Goal: Transaction & Acquisition: Purchase product/service

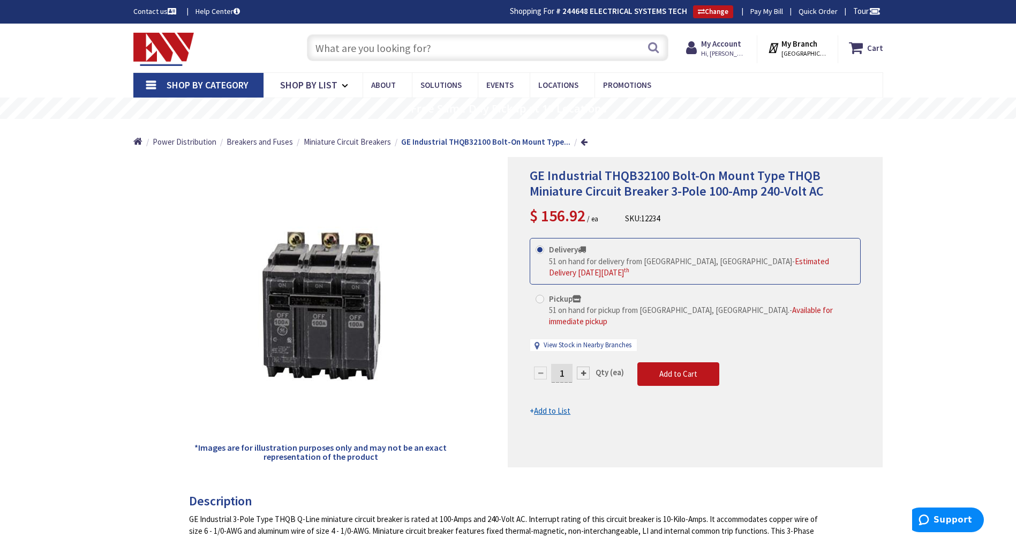
click at [468, 41] on input "text" at bounding box center [488, 47] width 362 height 27
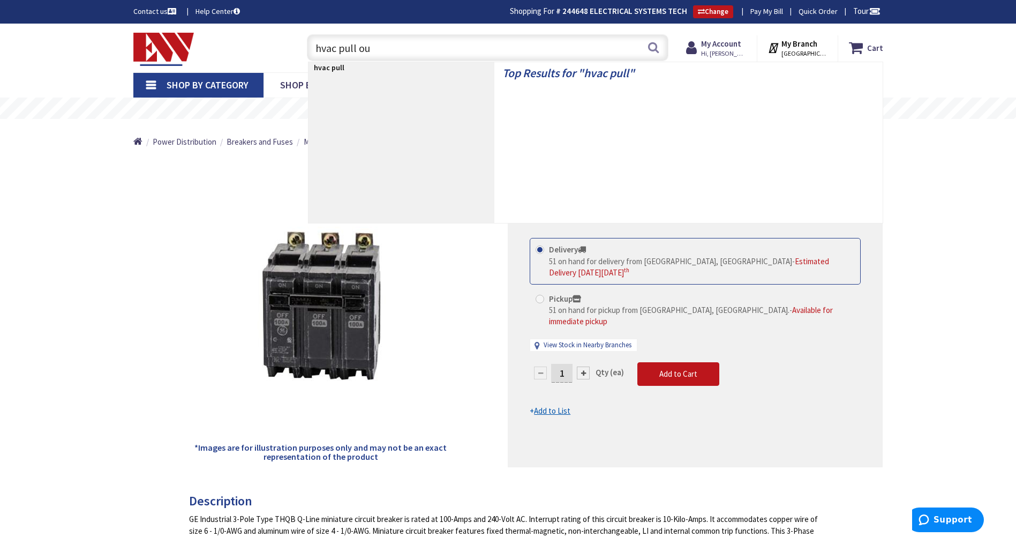
type input "hvac pull out"
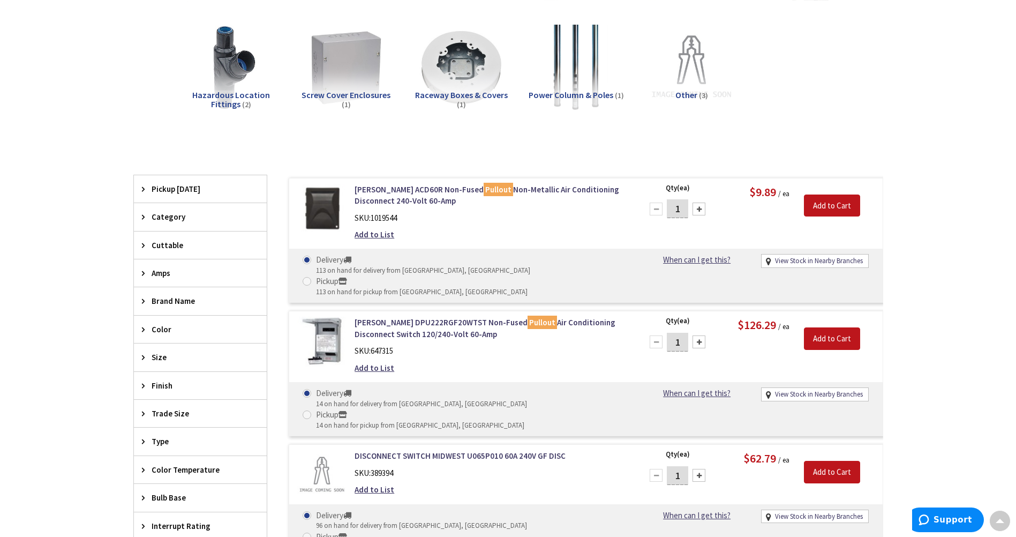
scroll to position [269, 0]
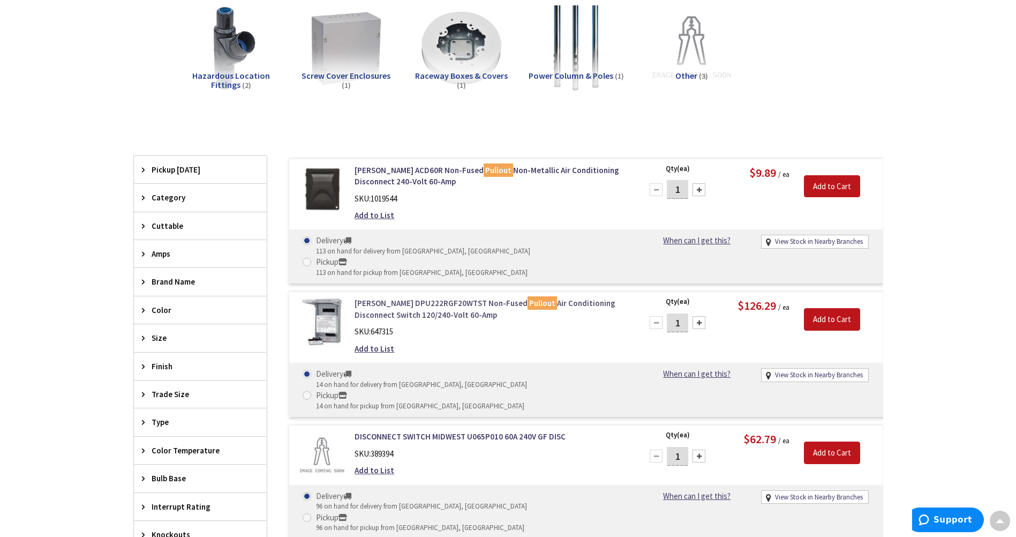
click at [545, 297] on link "Eaton DPU222RGF20WTST Non-Fused Pullout Air Conditioning Disconnect Switch 120/…" at bounding box center [491, 308] width 273 height 23
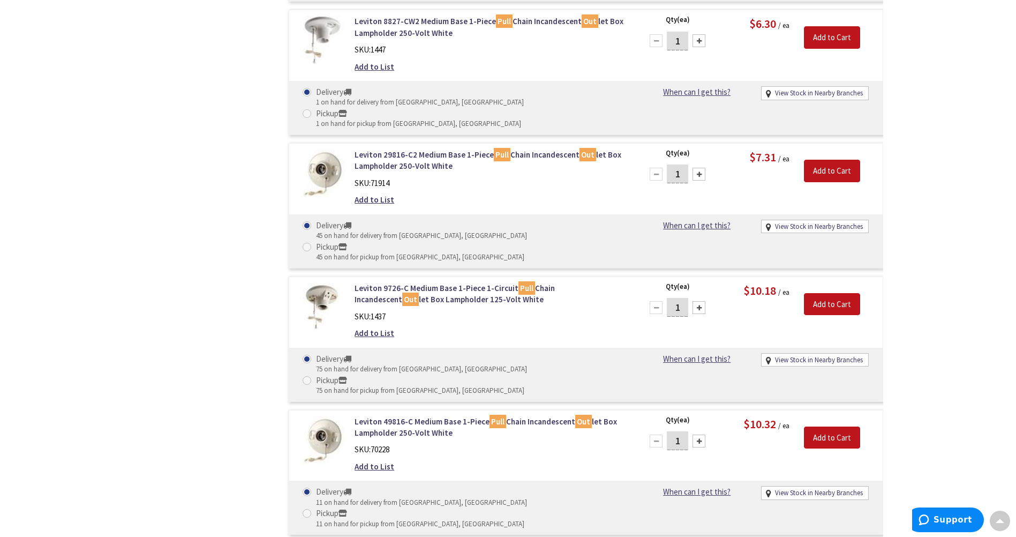
scroll to position [1127, 0]
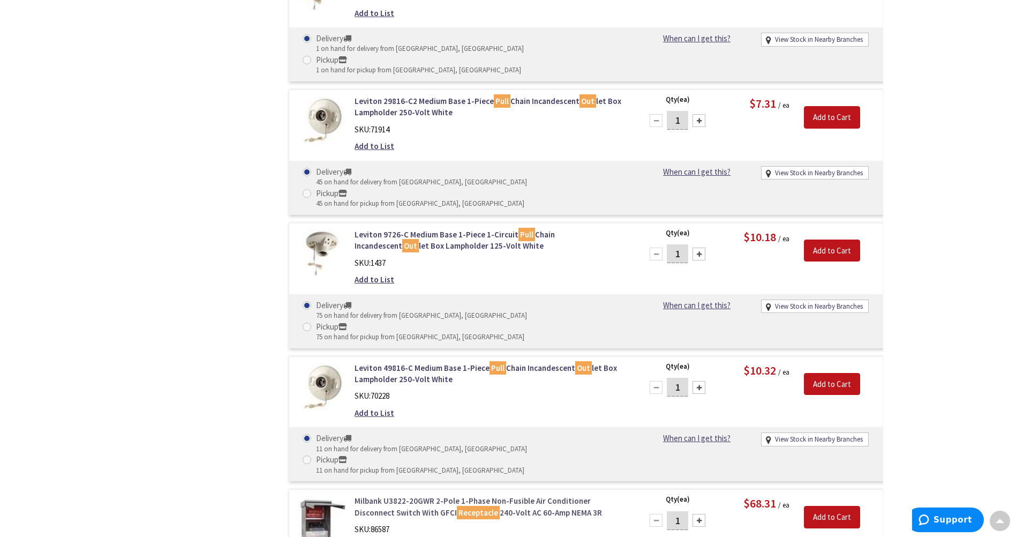
click at [590, 495] on link "Milbank U3822-20GWR 2-Pole 1-Phase Non-Fusible Air Conditioner Disconnect Switc…" at bounding box center [491, 506] width 273 height 23
